Goal: Obtain resource: Obtain resource

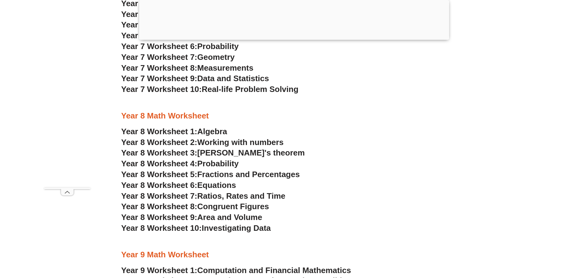
scroll to position [2038, 0]
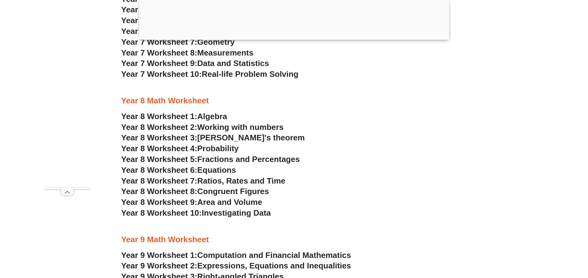
click at [208, 166] on span "Equations" at bounding box center [216, 170] width 39 height 9
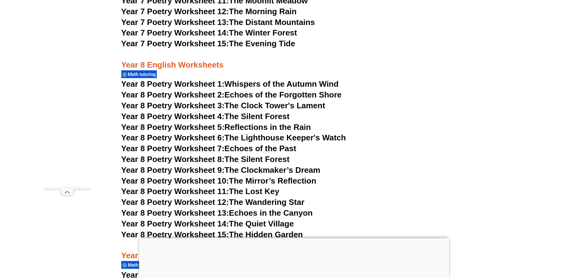
scroll to position [4076, 0]
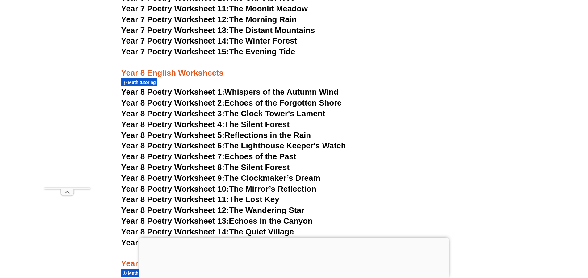
click at [246, 120] on link "Year 8 Poetry Worksheet 4: The Silent Forest" at bounding box center [205, 124] width 168 height 9
